Goal: Task Accomplishment & Management: Use online tool/utility

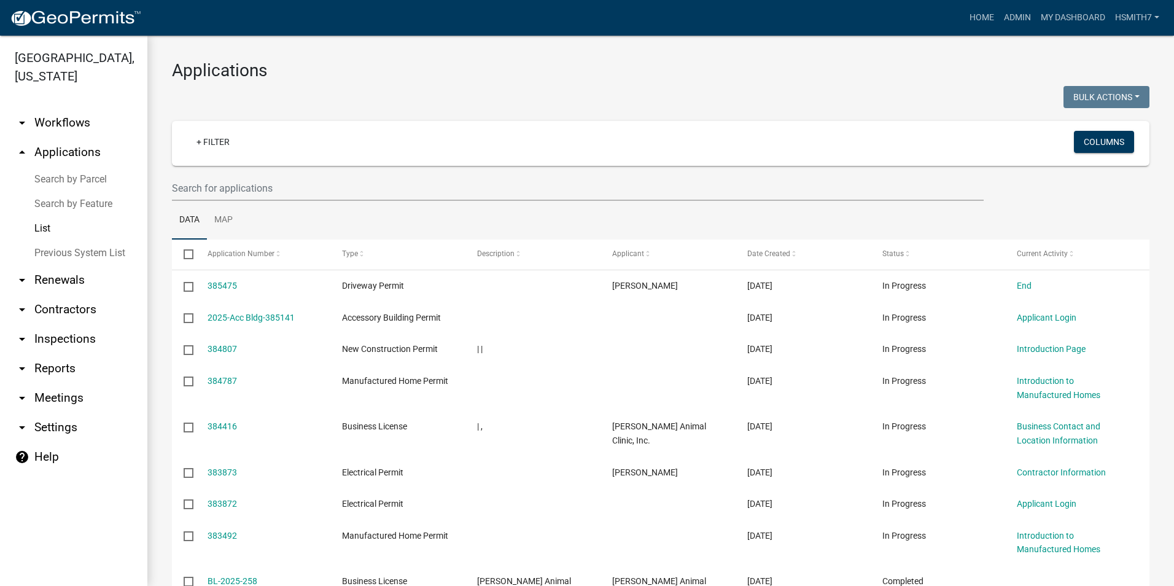
select select "3: 100"
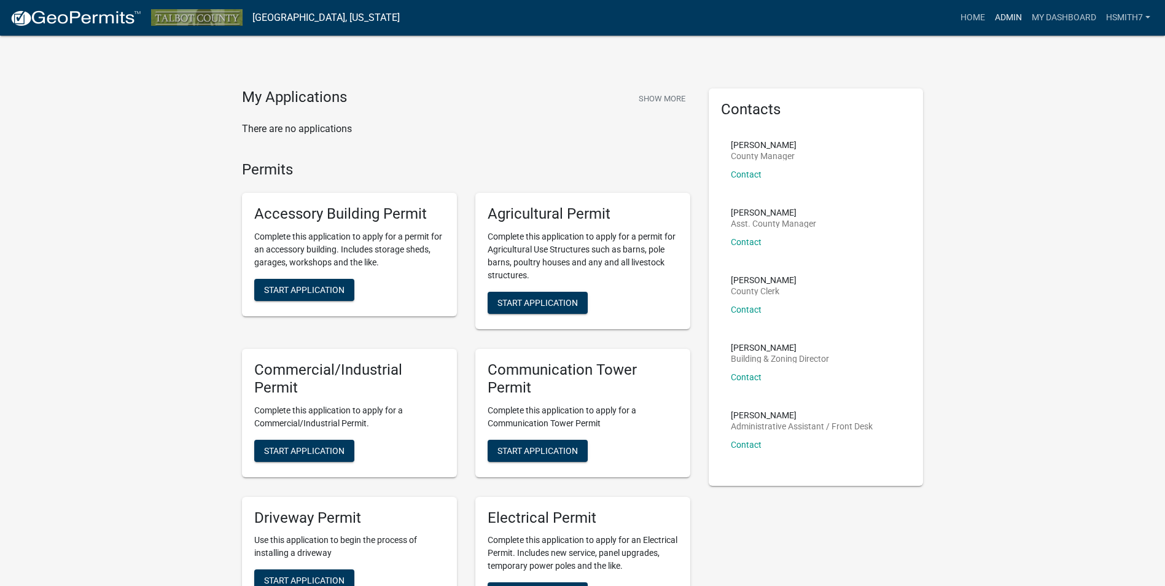
click at [1003, 25] on link "Admin" at bounding box center [1008, 17] width 37 height 23
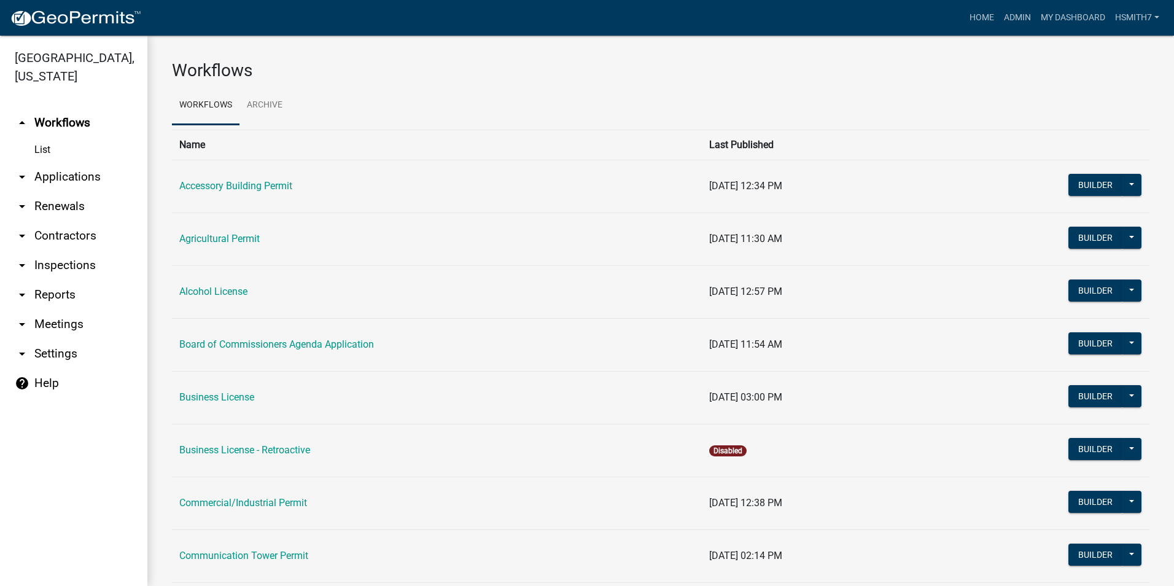
click at [58, 178] on link "arrow_drop_down Applications" at bounding box center [73, 176] width 147 height 29
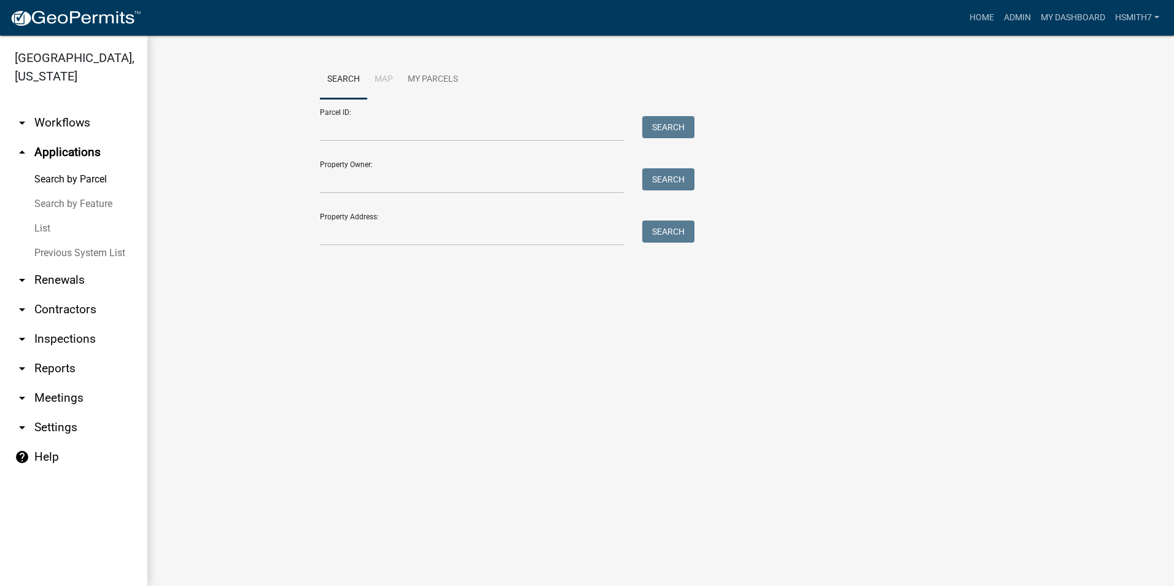
click at [52, 230] on link "List" at bounding box center [73, 228] width 147 height 25
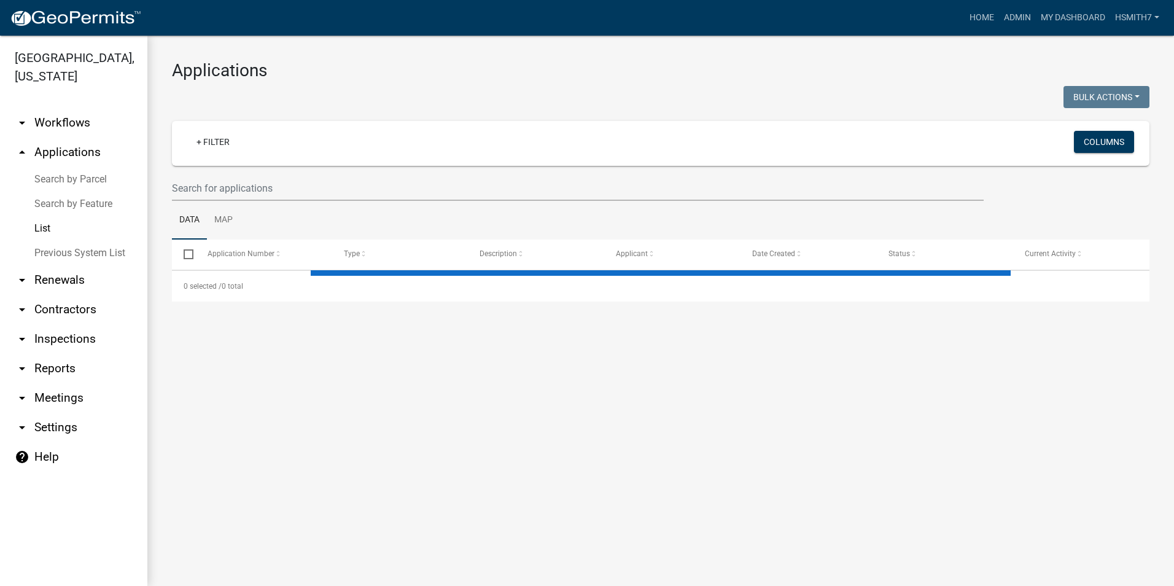
select select "3: 100"
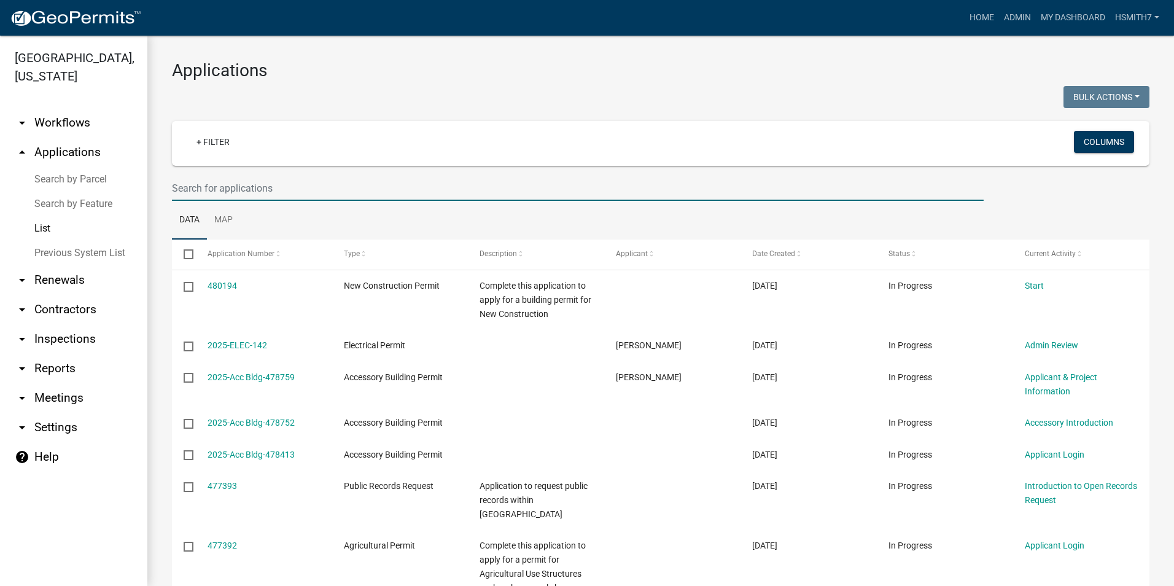
click at [223, 190] on input "text" at bounding box center [578, 188] width 812 height 25
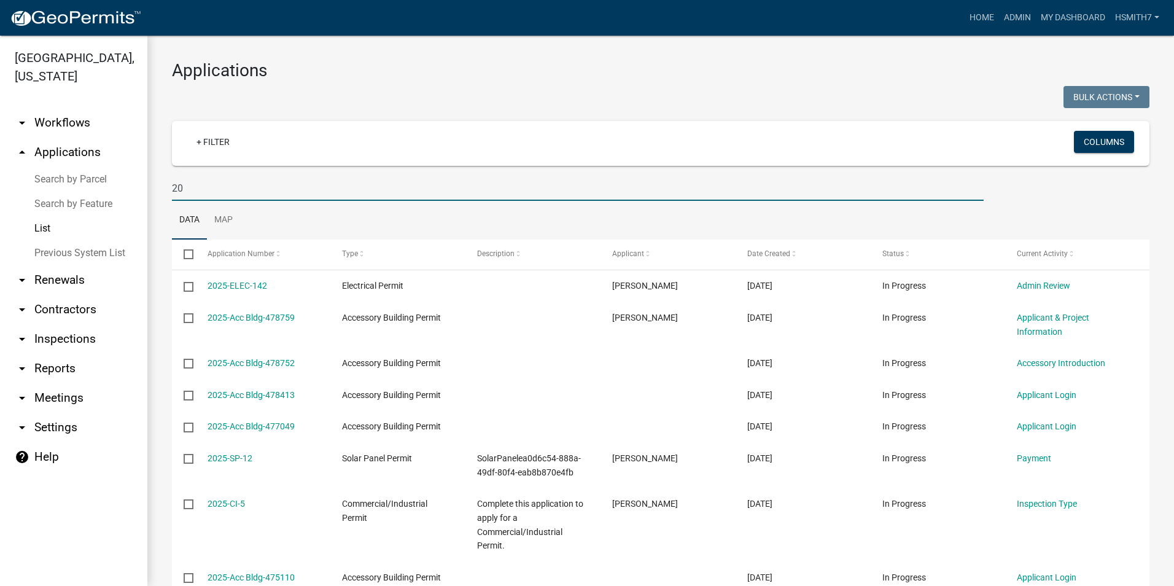
type input "2"
click at [66, 176] on link "Search by Parcel" at bounding box center [73, 179] width 147 height 25
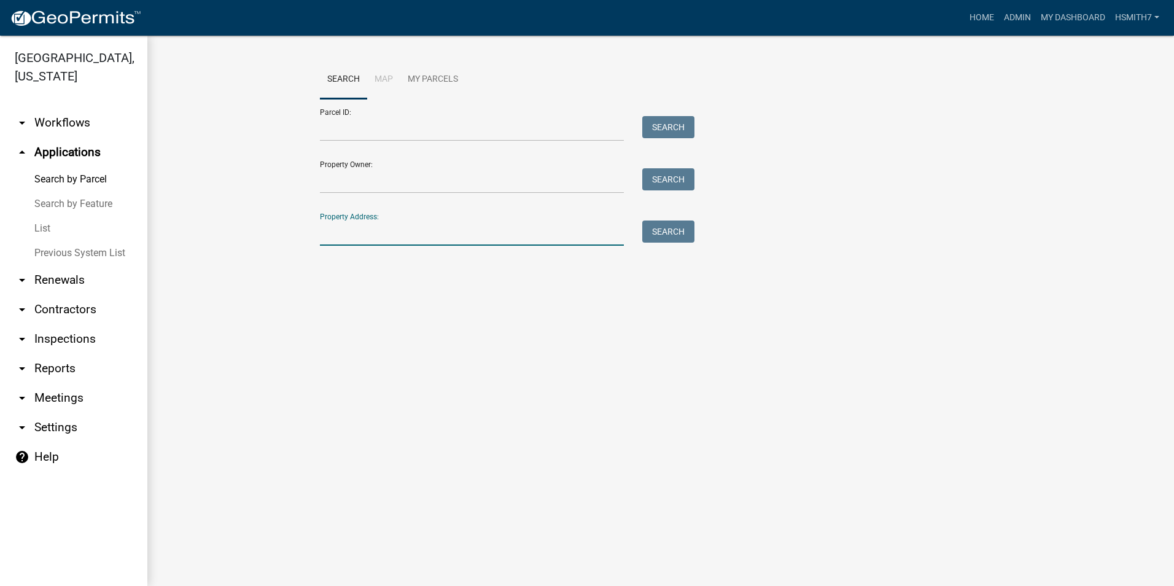
click at [560, 237] on input "Property Address:" at bounding box center [472, 232] width 304 height 25
type input "244 jarrett road"
click at [702, 230] on div "Parcel ID: Search Property Owner: Search Property Address: 244 jarrett road Sea…" at bounding box center [660, 172] width 681 height 147
click at [692, 230] on button "Search" at bounding box center [668, 231] width 52 height 22
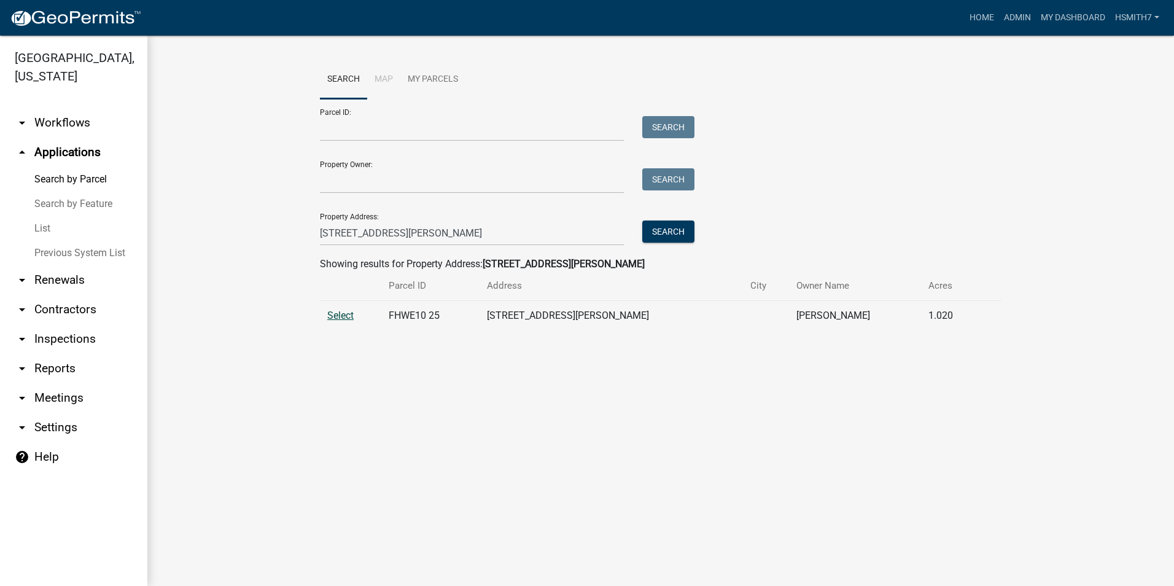
click at [349, 317] on span "Select" at bounding box center [340, 315] width 26 height 12
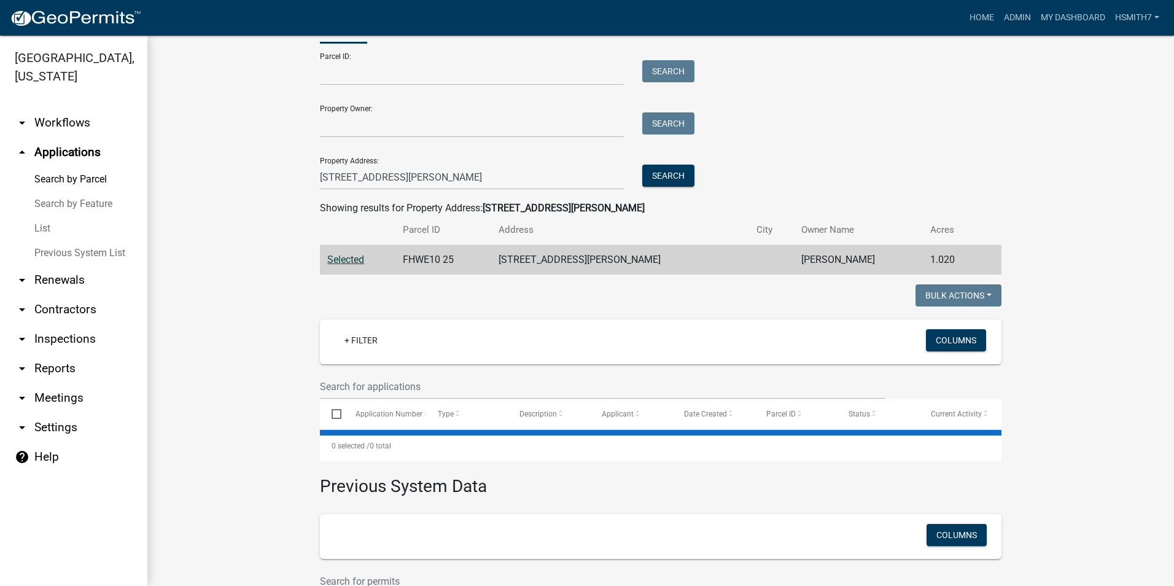
scroll to position [150, 0]
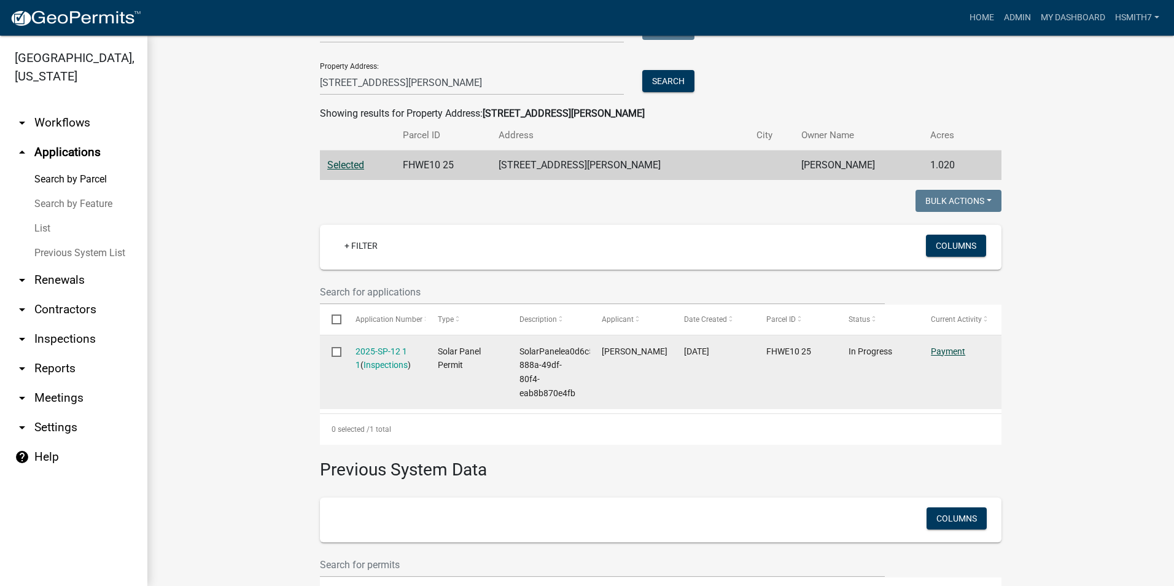
click at [940, 352] on link "Payment" at bounding box center [948, 351] width 34 height 10
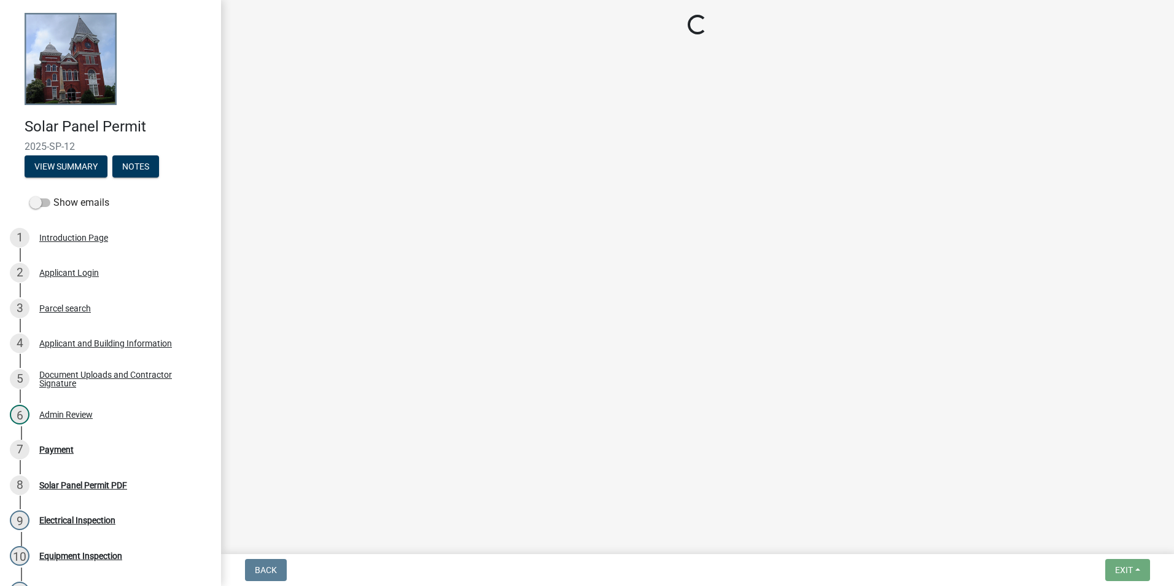
select select "3: 3"
